Goal: Task Accomplishment & Management: Manage account settings

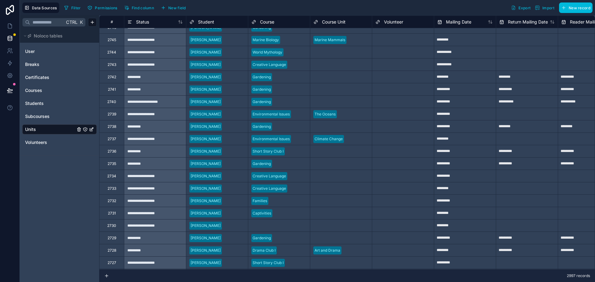
scroll to position [3201, 0]
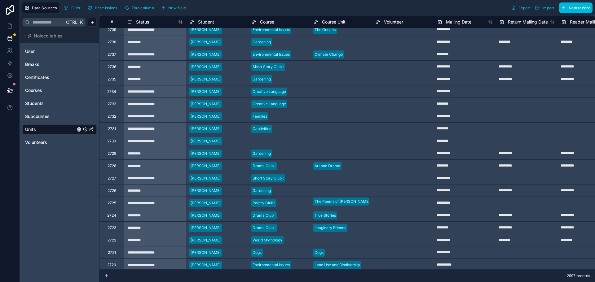
click at [409, 143] on input "text" at bounding box center [409, 141] width 1 height 5
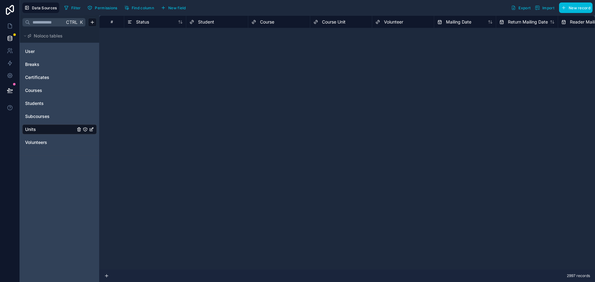
scroll to position [9054, 0]
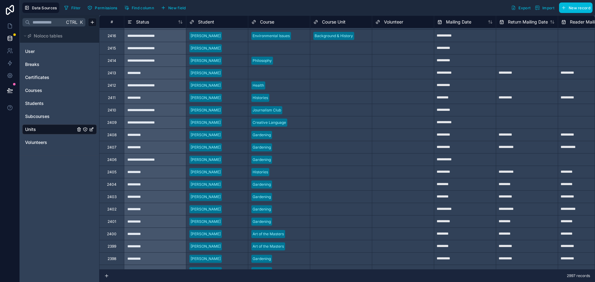
click at [107, 21] on div "#" at bounding box center [111, 22] width 15 height 5
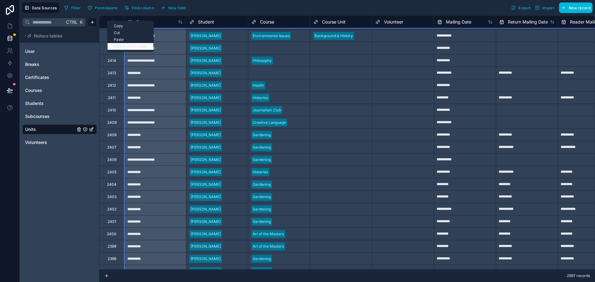
click at [130, 47] on div "Delete rows 1 to 800" at bounding box center [130, 46] width 46 height 7
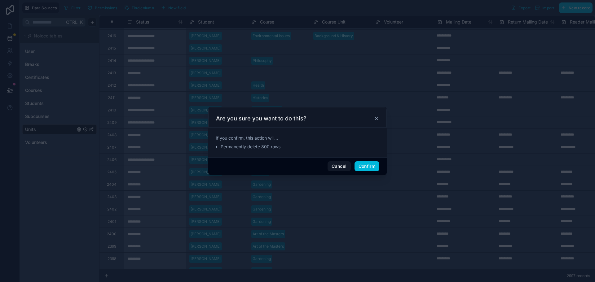
click at [363, 167] on button "Confirm" at bounding box center [366, 166] width 25 height 10
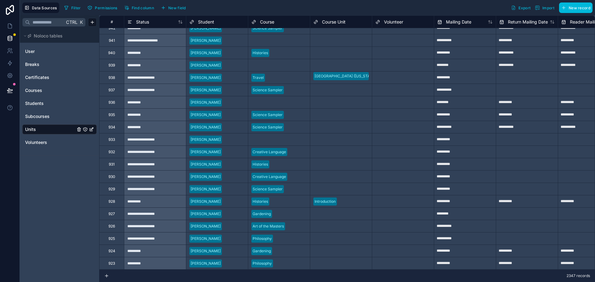
scroll to position [19337, 0]
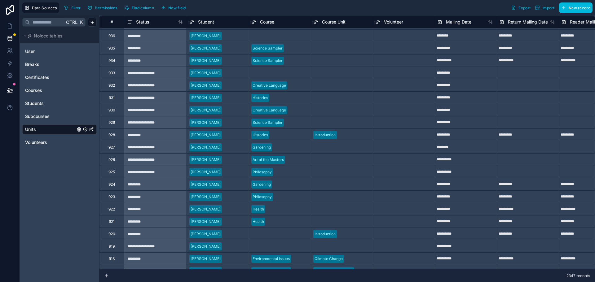
click at [115, 23] on div "#" at bounding box center [111, 22] width 15 height 5
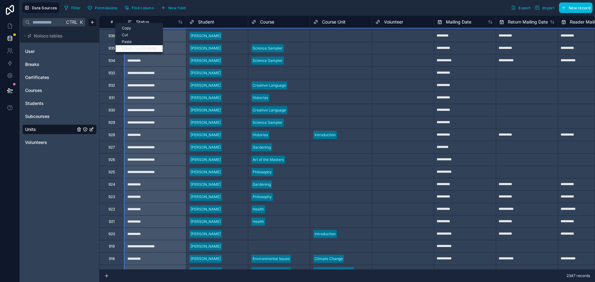
click at [140, 50] on div "Delete rows 1 to 1650" at bounding box center [139, 48] width 47 height 7
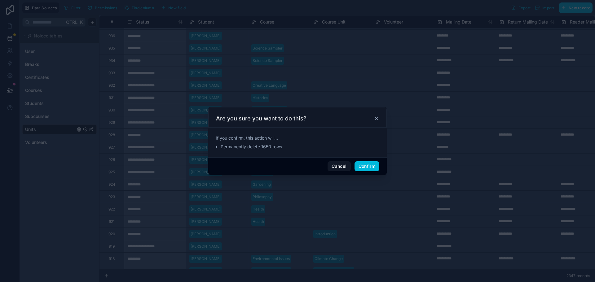
click at [368, 166] on button "Confirm" at bounding box center [366, 166] width 25 height 10
